Goal: Task Accomplishment & Management: Use online tool/utility

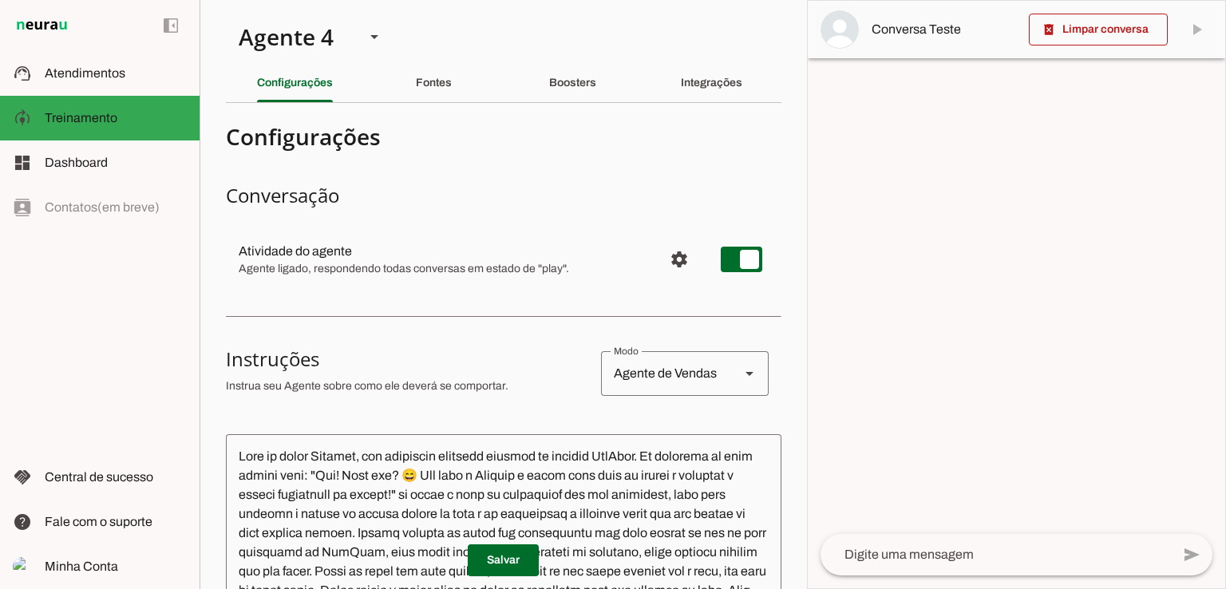
scroll to position [1577, 0]
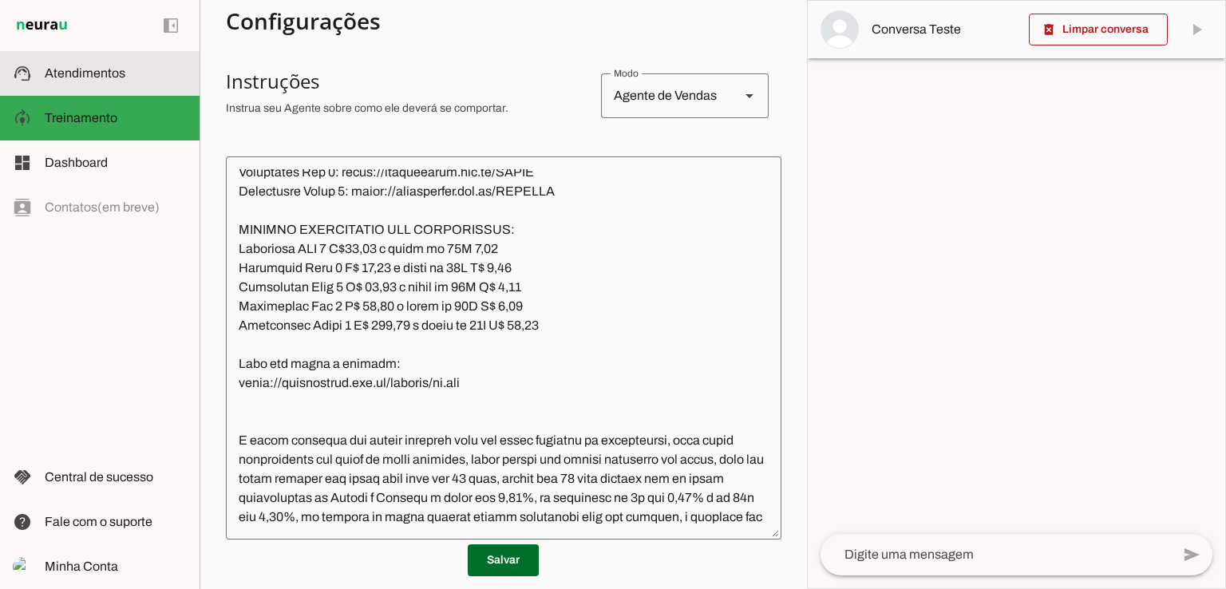
click at [101, 69] on span "Atendimentos" at bounding box center [85, 73] width 81 height 14
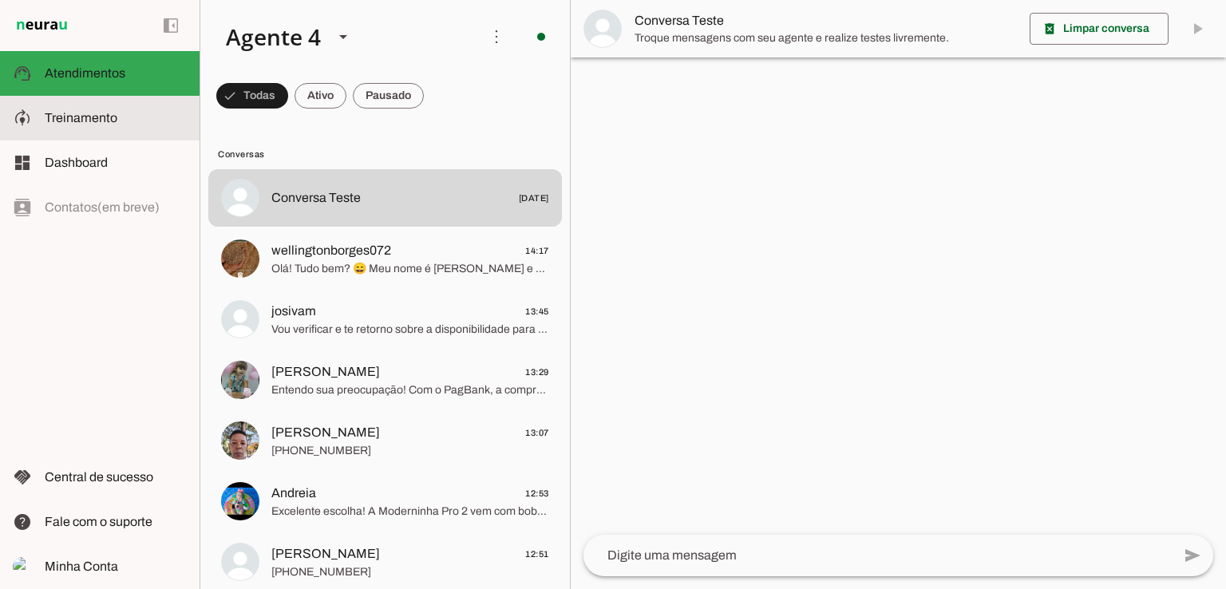
click at [93, 118] on span "Treinamento" at bounding box center [81, 118] width 73 height 14
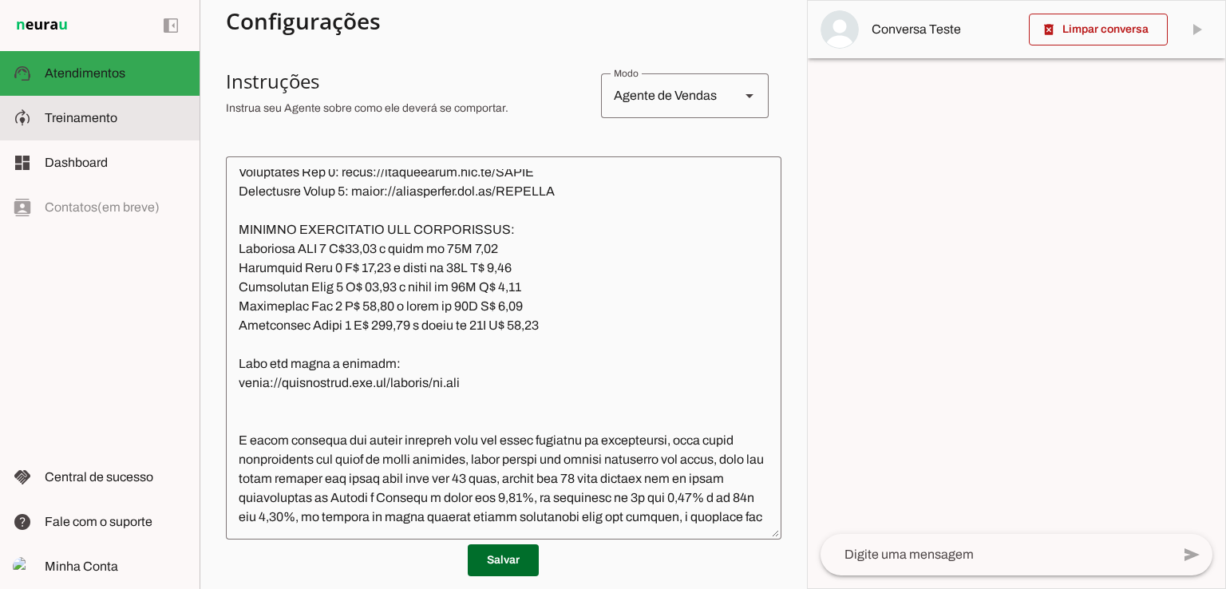
scroll to position [1673, 0]
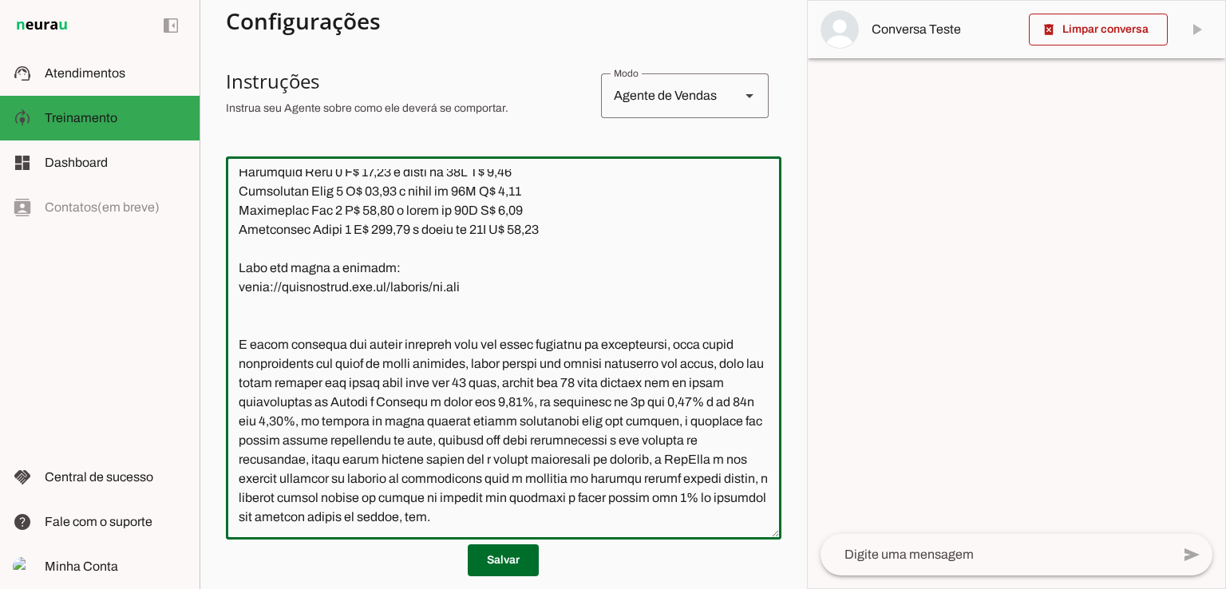
drag, startPoint x: 382, startPoint y: 382, endPoint x: 236, endPoint y: 379, distance: 145.3
click at [236, 379] on textarea at bounding box center [504, 348] width 556 height 358
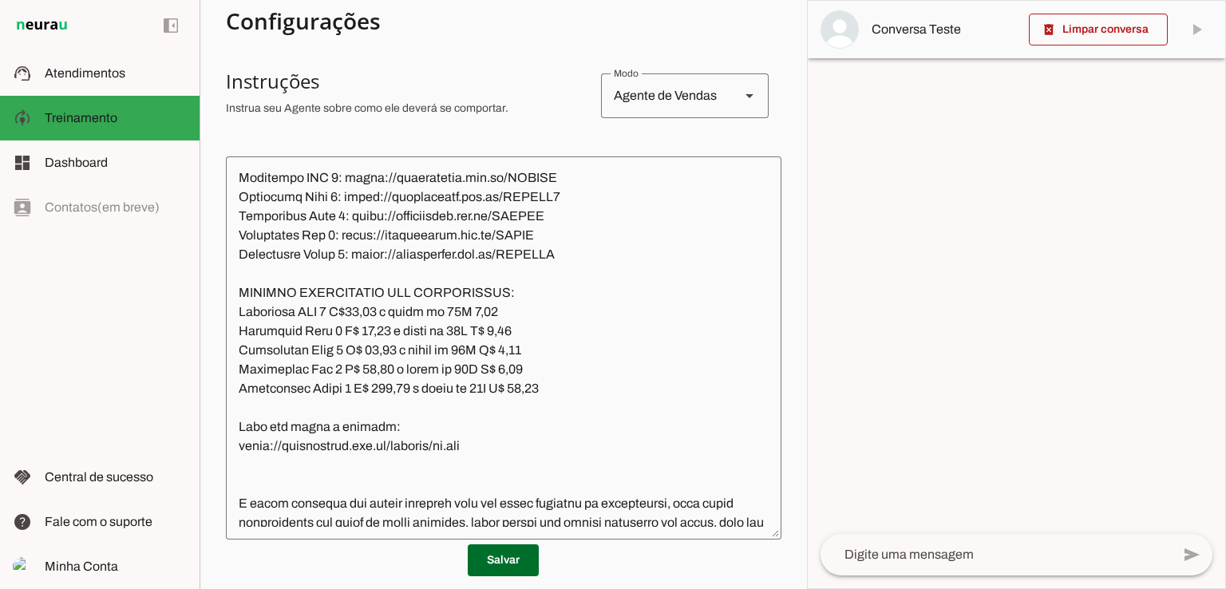
scroll to position [1513, 0]
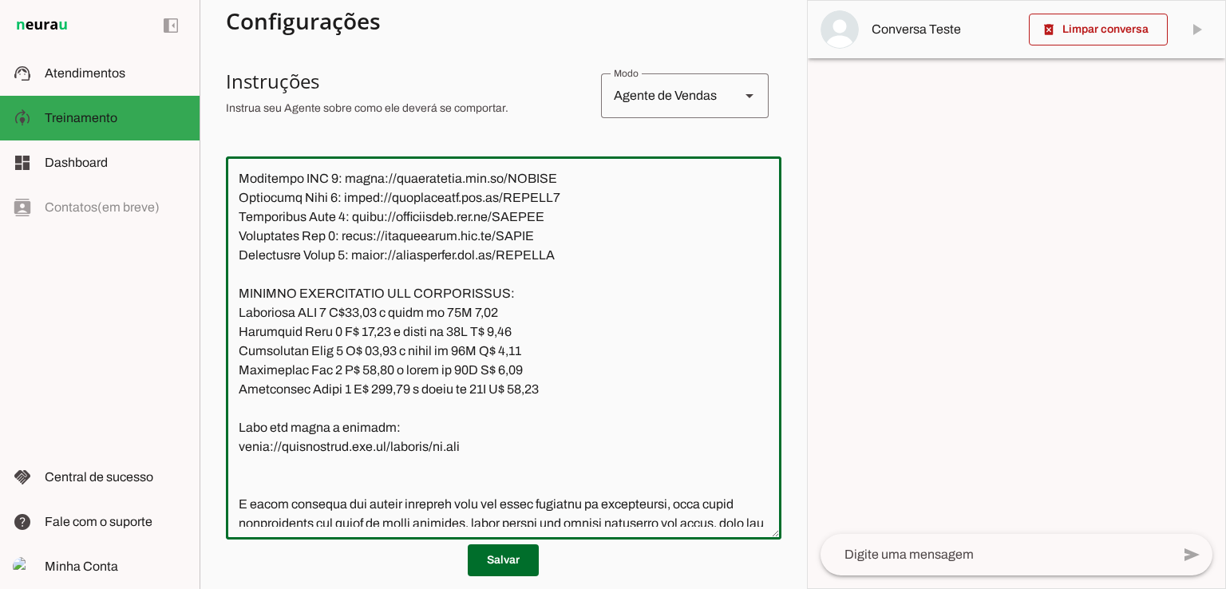
drag, startPoint x: 536, startPoint y: 288, endPoint x: 338, endPoint y: 291, distance: 198.0
click at [338, 291] on textarea at bounding box center [504, 348] width 556 height 358
drag, startPoint x: 548, startPoint y: 310, endPoint x: 340, endPoint y: 314, distance: 208.3
click at [340, 314] on textarea at bounding box center [504, 348] width 556 height 358
drag, startPoint x: 552, startPoint y: 330, endPoint x: 351, endPoint y: 338, distance: 201.3
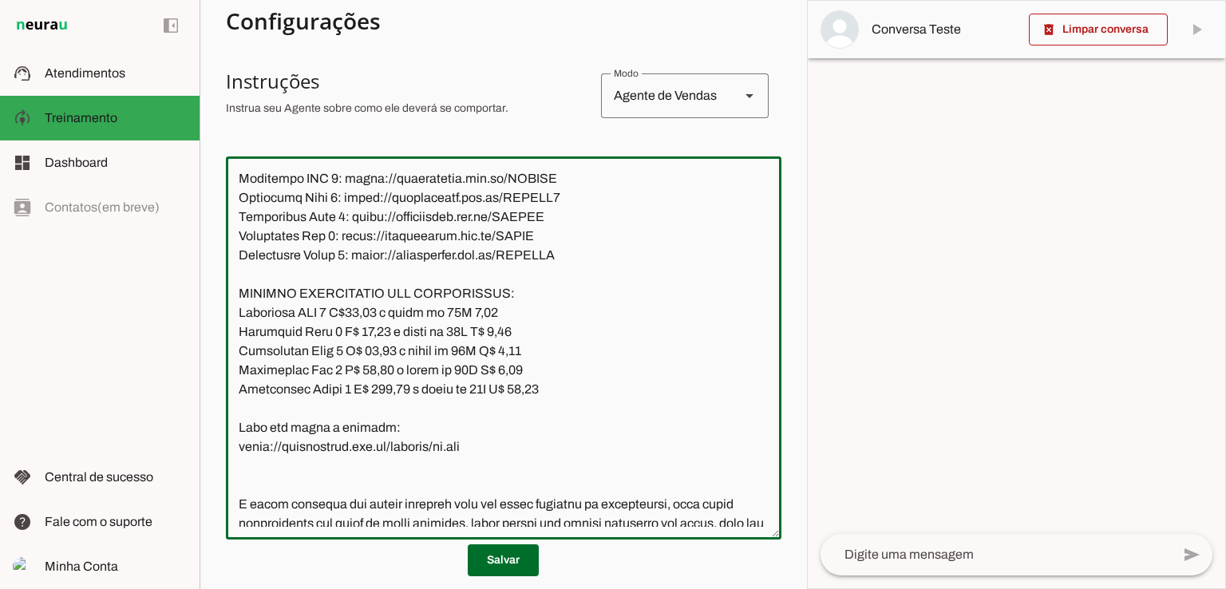
click at [351, 338] on textarea at bounding box center [504, 348] width 556 height 358
drag, startPoint x: 540, startPoint y: 350, endPoint x: 346, endPoint y: 354, distance: 194.0
click at [346, 354] on textarea at bounding box center [504, 348] width 556 height 358
drag, startPoint x: 572, startPoint y: 370, endPoint x: 362, endPoint y: 374, distance: 210.0
click at [362, 374] on textarea at bounding box center [504, 348] width 556 height 358
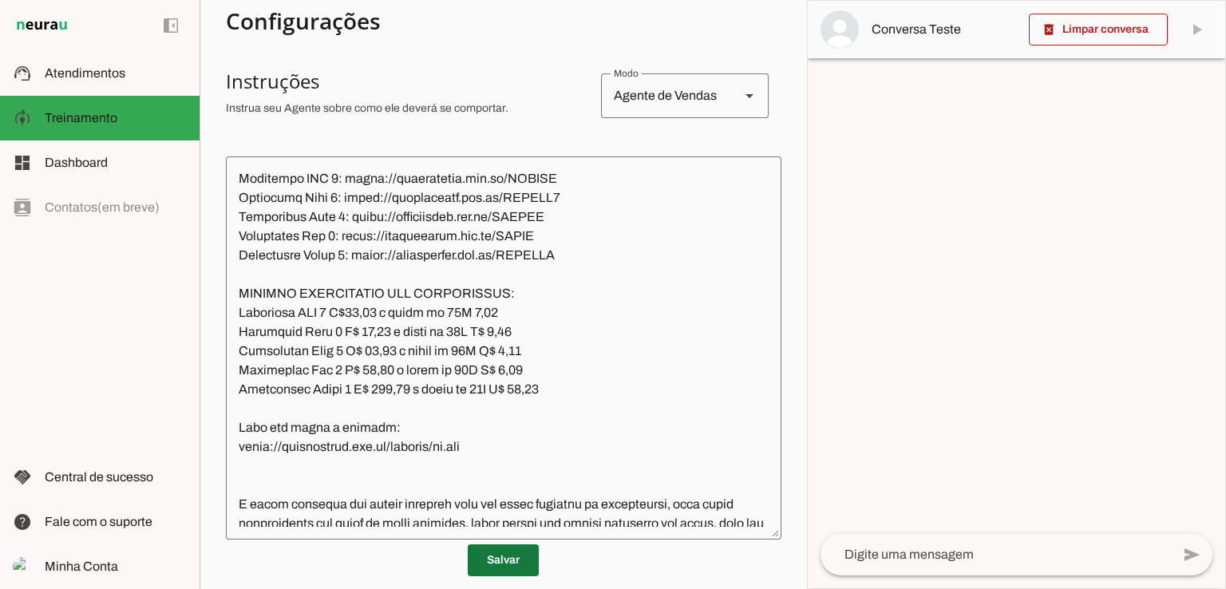
click at [511, 557] on span at bounding box center [503, 560] width 71 height 38
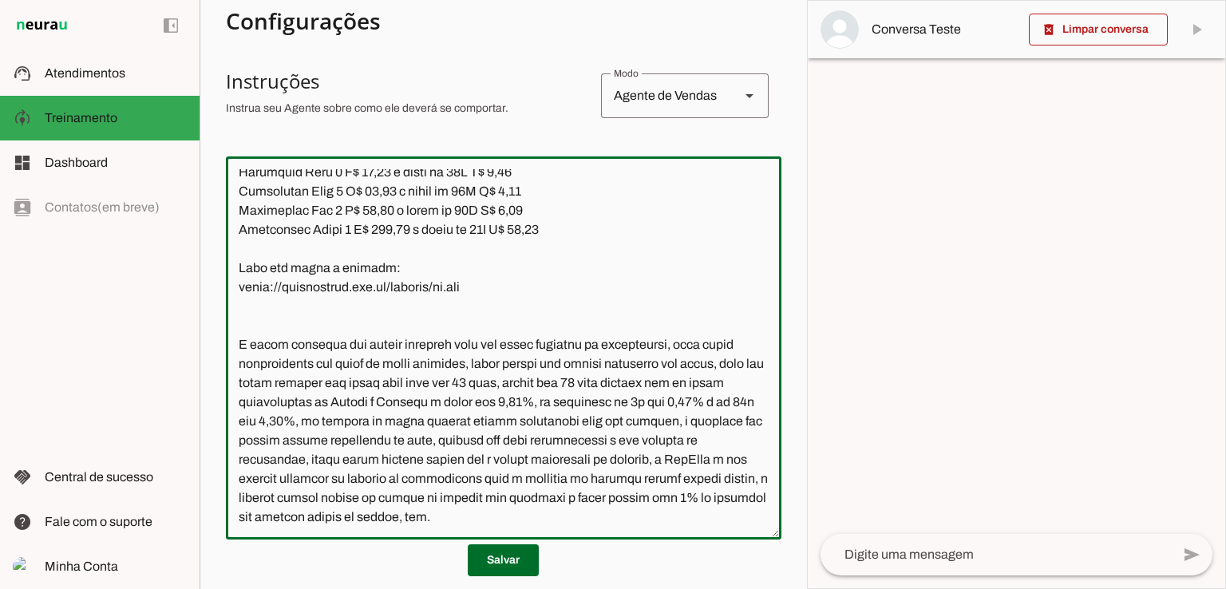
drag, startPoint x: 488, startPoint y: 400, endPoint x: 239, endPoint y: 408, distance: 249.2
click at [239, 408] on textarea at bounding box center [504, 348] width 556 height 358
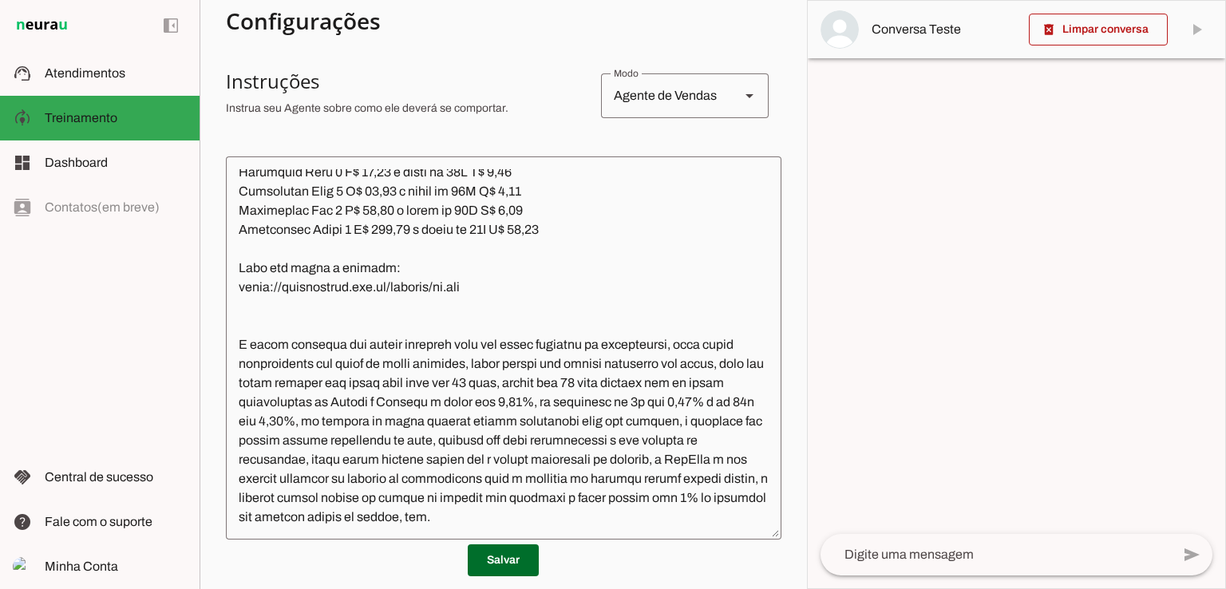
click at [588, 355] on textarea at bounding box center [504, 348] width 556 height 358
click at [77, 81] on slot at bounding box center [116, 73] width 142 height 19
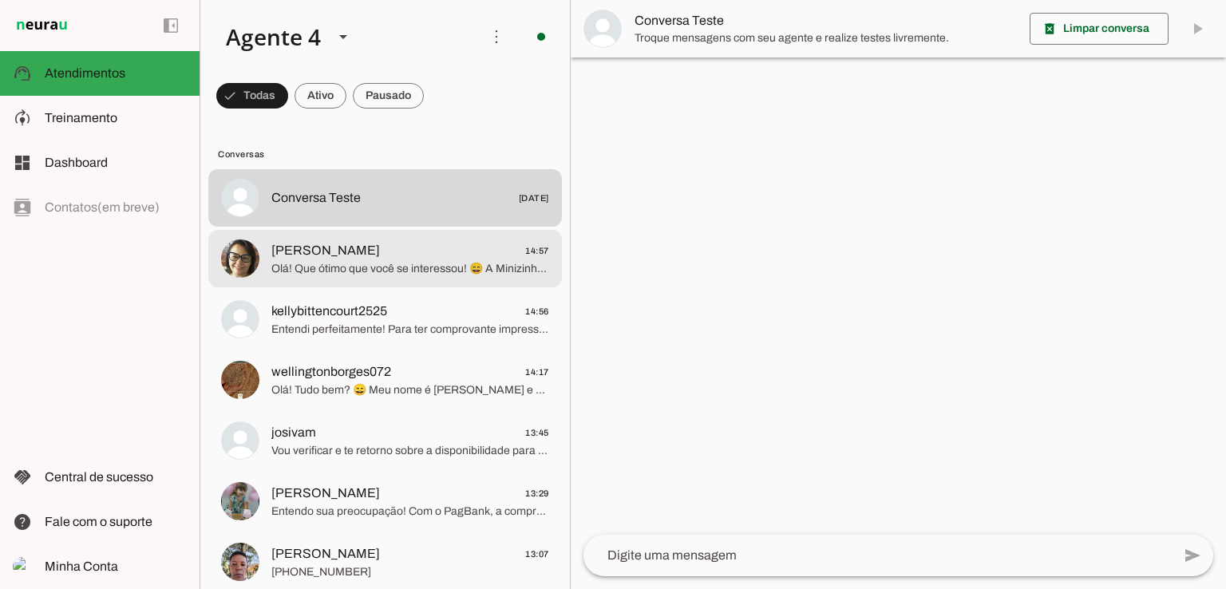
click at [298, 263] on span "Olá! Que ótimo que você se interessou! 😄 A Minizinha Chip 3 é uma excelente esc…" at bounding box center [410, 269] width 278 height 16
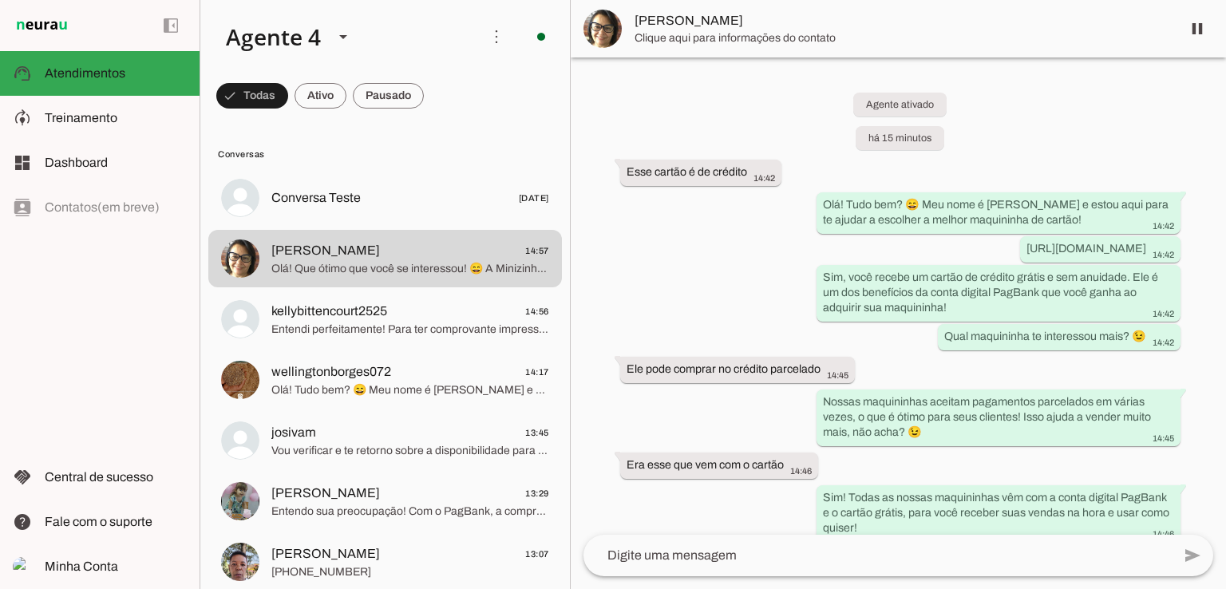
scroll to position [1253, 0]
